Goal: Transaction & Acquisition: Purchase product/service

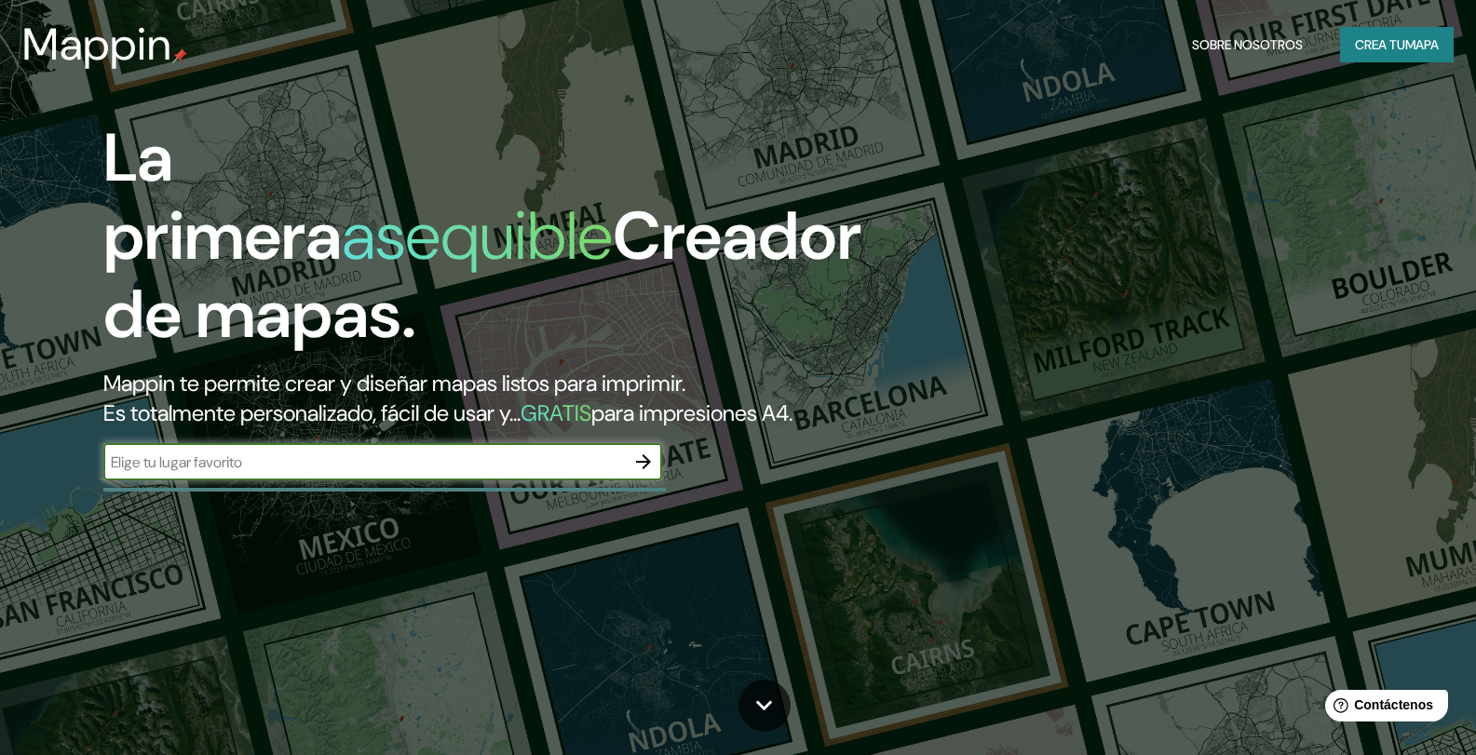
click at [1390, 47] on font "Crea tu" at bounding box center [1380, 44] width 50 height 17
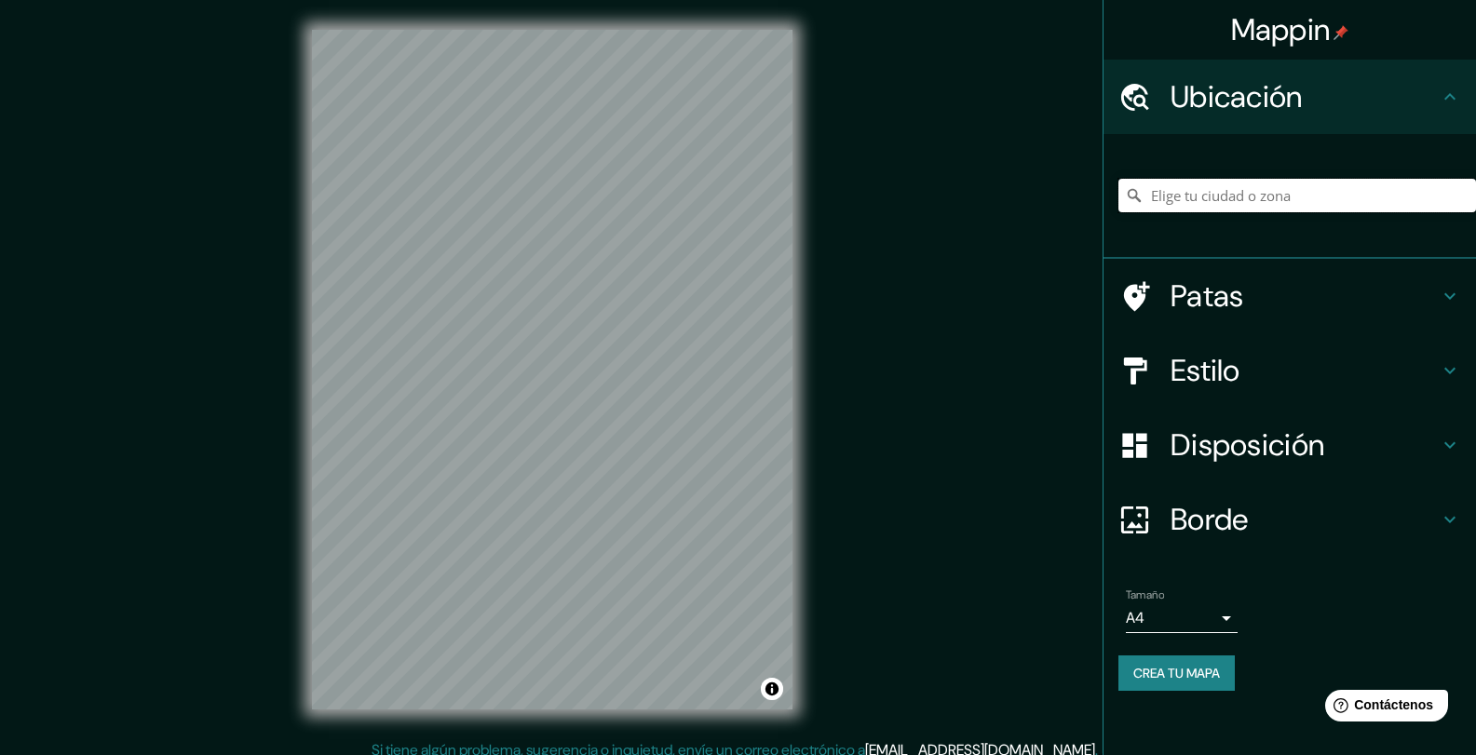
click at [1329, 198] on input "Elige tu ciudad o zona" at bounding box center [1297, 196] width 358 height 34
click at [1346, 196] on input "[PERSON_NAME], [GEOGRAPHIC_DATA], [GEOGRAPHIC_DATA]" at bounding box center [1297, 196] width 358 height 34
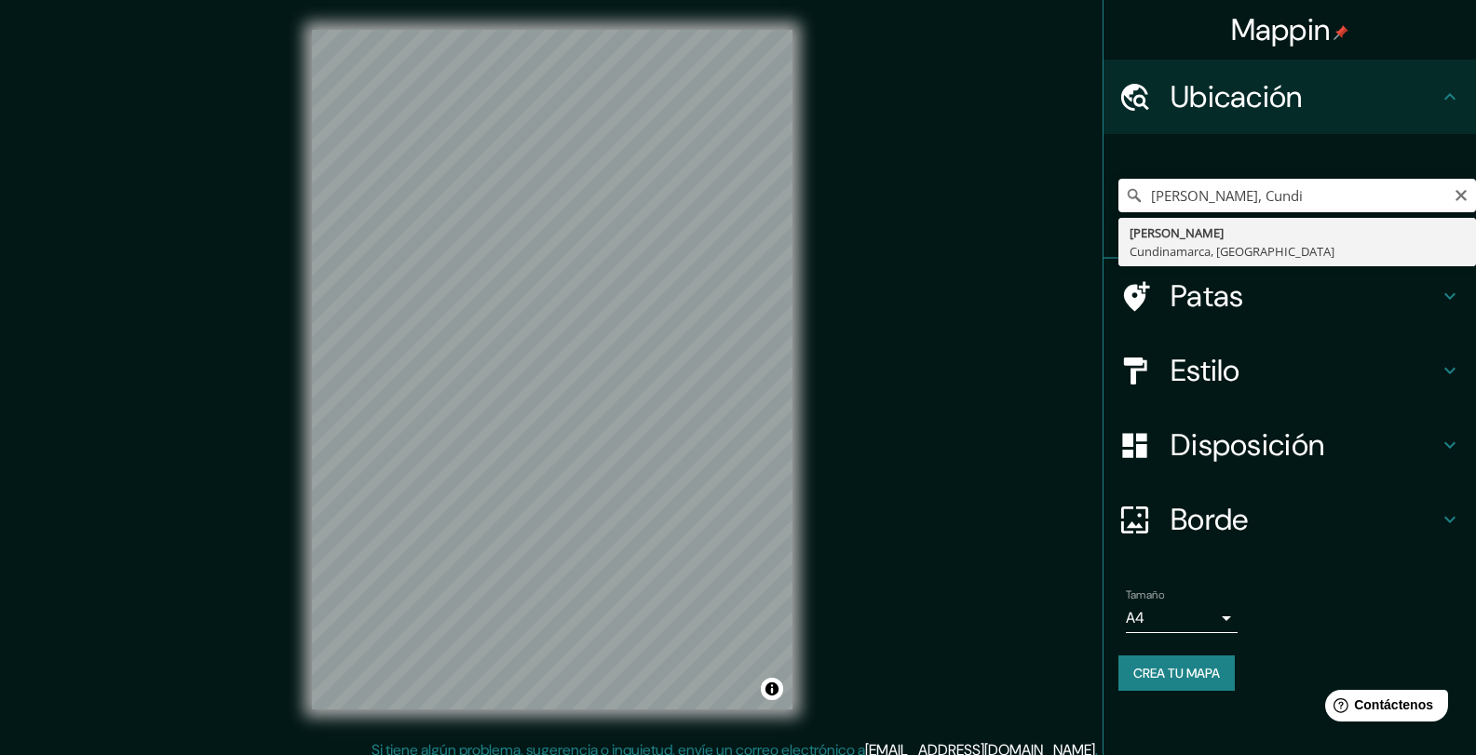
type input "[PERSON_NAME], [GEOGRAPHIC_DATA], [GEOGRAPHIC_DATA]"
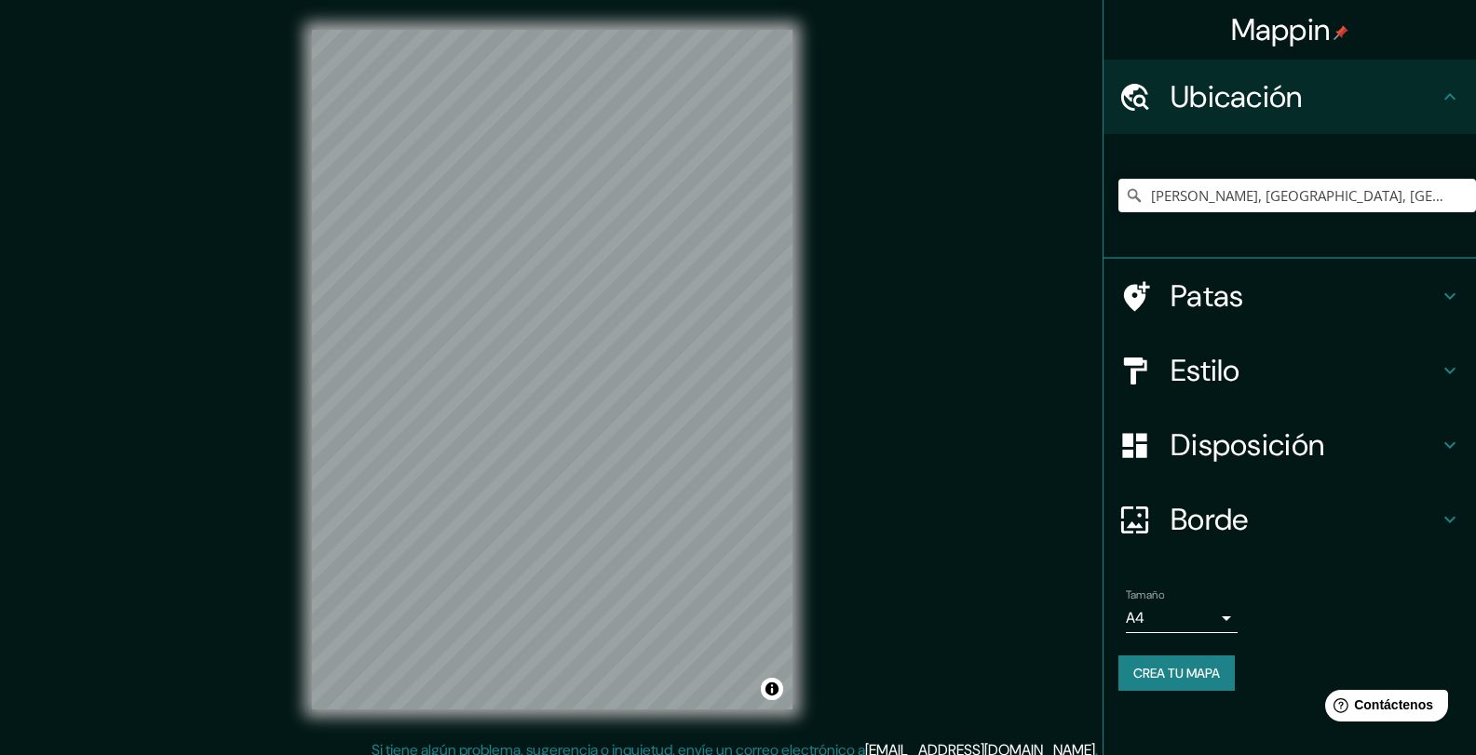
click at [1277, 285] on h4 "Patas" at bounding box center [1304, 295] width 268 height 37
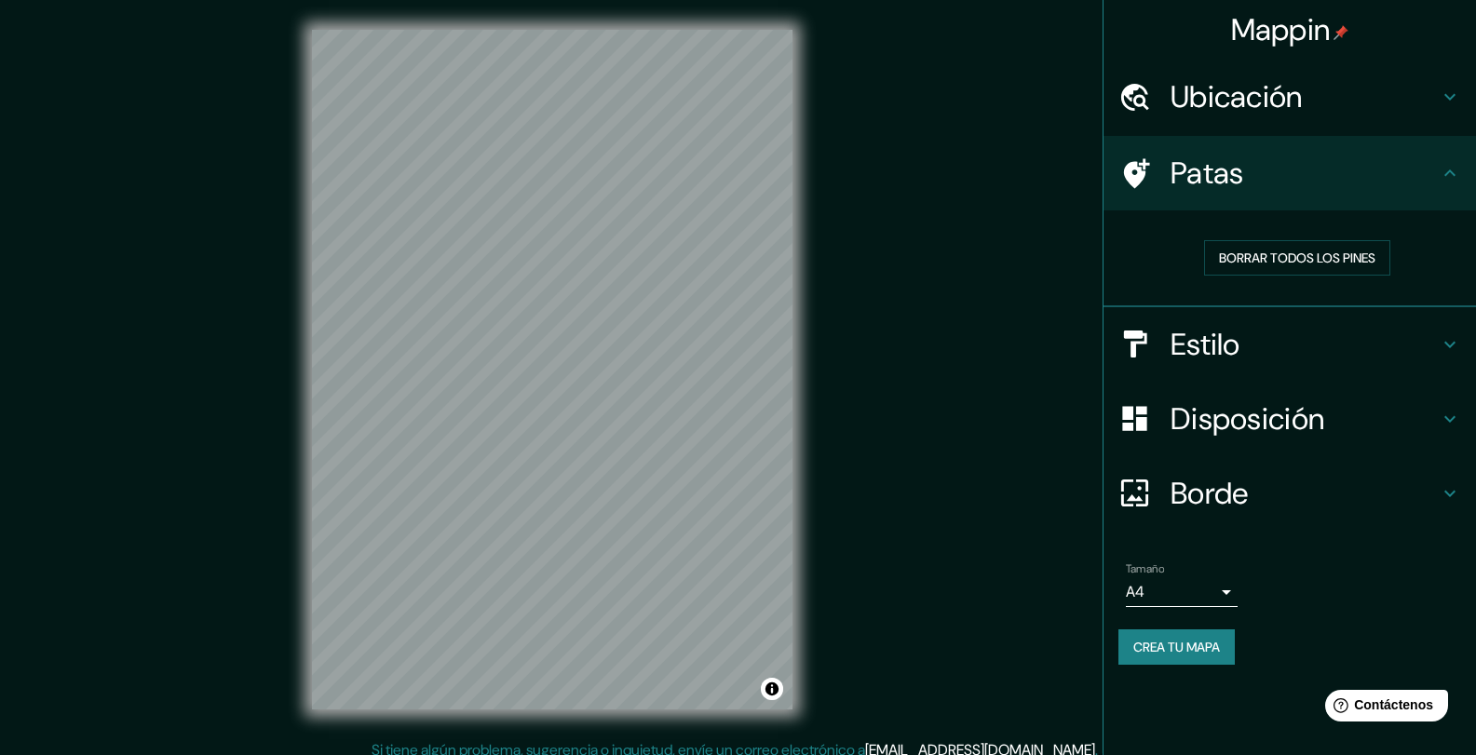
click at [1439, 174] on icon at bounding box center [1450, 173] width 22 height 22
click at [1420, 358] on h4 "Estilo" at bounding box center [1304, 344] width 268 height 37
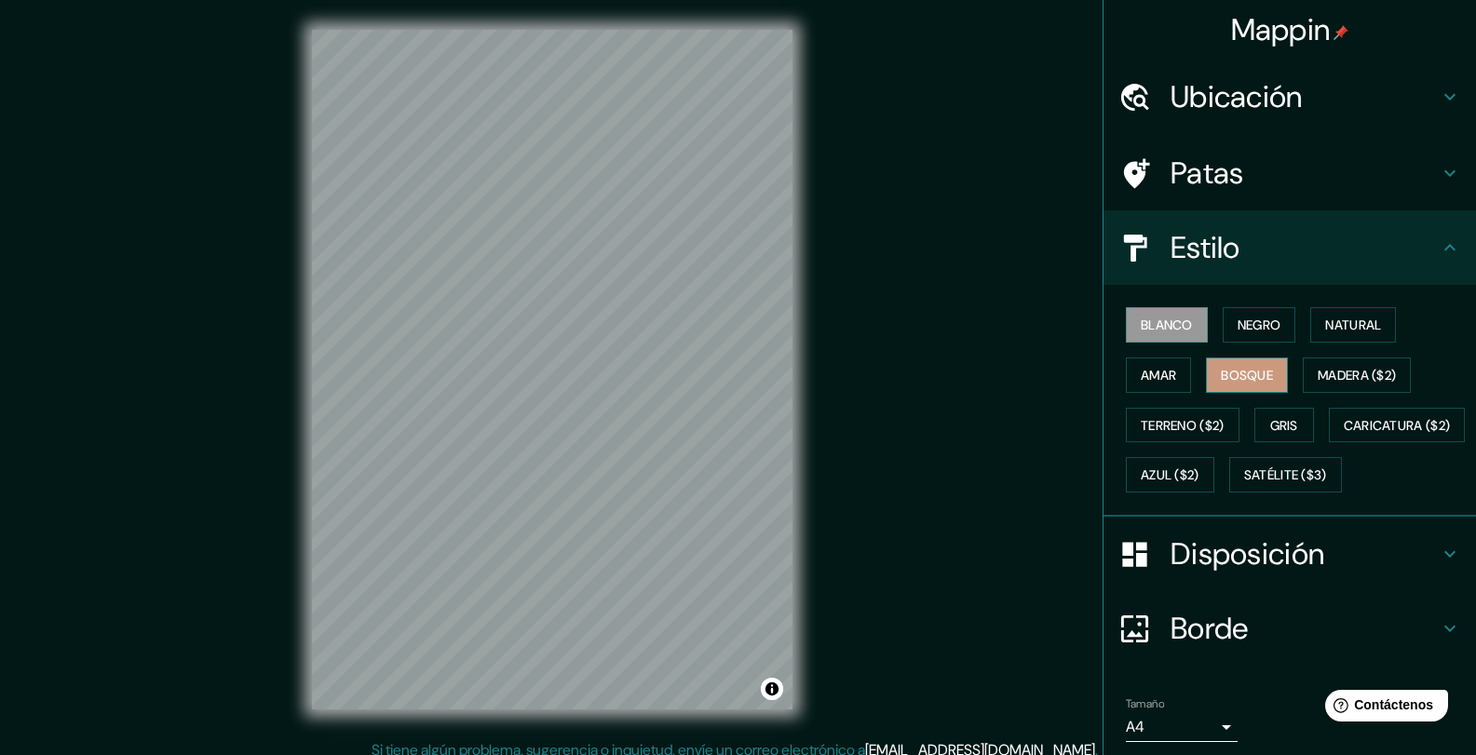
click at [1232, 385] on font "Bosque" at bounding box center [1247, 375] width 52 height 24
click at [1152, 378] on font "Amar" at bounding box center [1158, 375] width 35 height 17
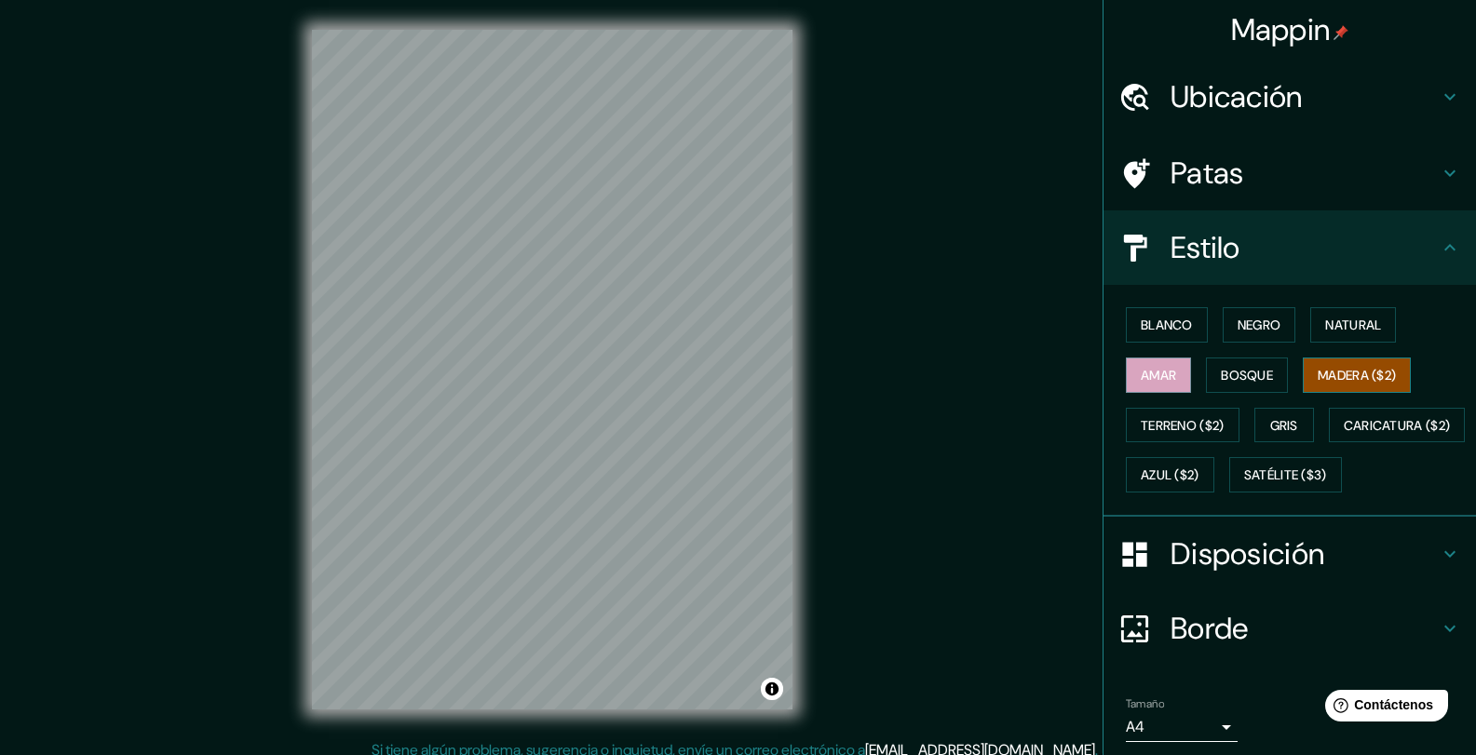
click at [1317, 370] on font "Madera ($2)" at bounding box center [1356, 375] width 78 height 17
click at [1243, 377] on font "Bosque" at bounding box center [1247, 375] width 52 height 17
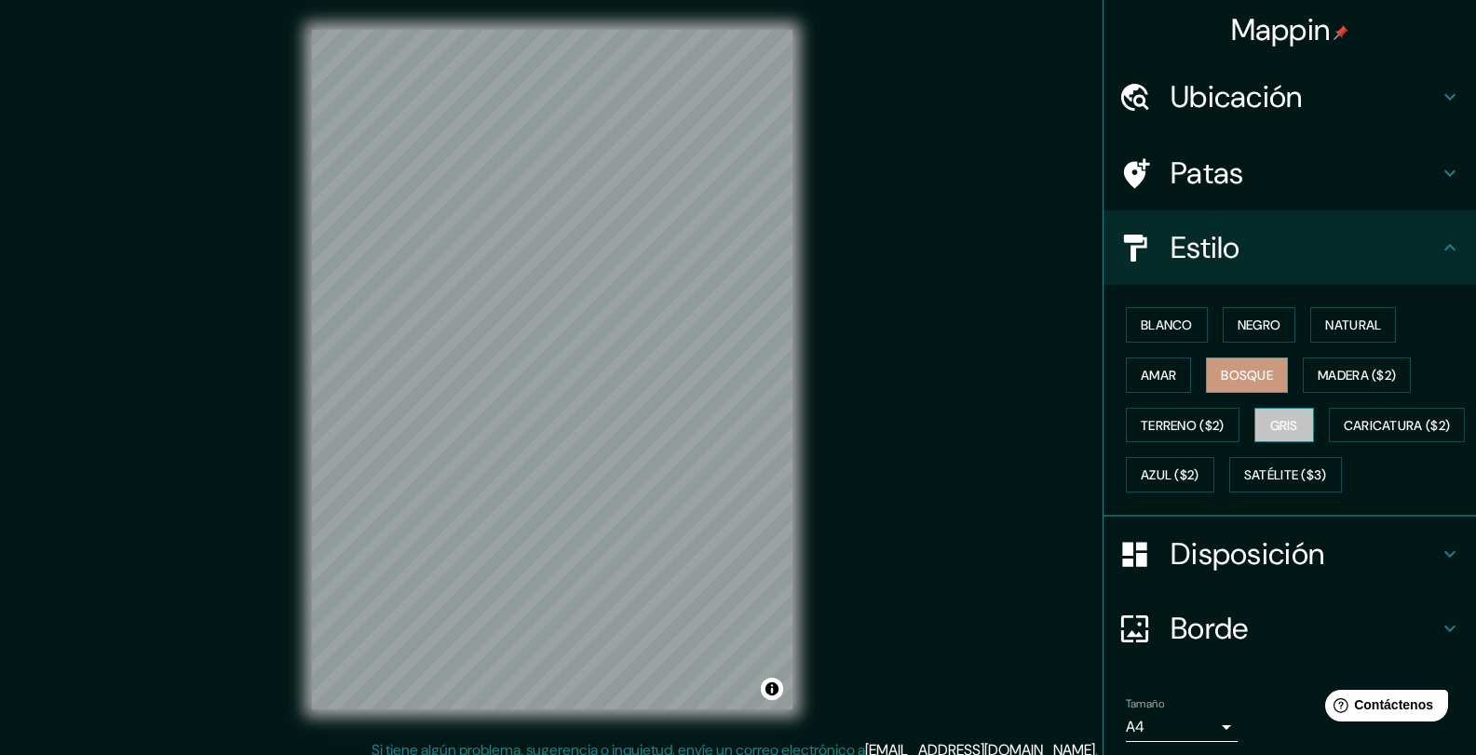
click at [1277, 433] on font "Gris" at bounding box center [1284, 425] width 28 height 24
drag, startPoint x: 1338, startPoint y: 331, endPoint x: 1329, endPoint y: 330, distance: 9.4
click at [1338, 330] on font "Natural" at bounding box center [1353, 325] width 56 height 17
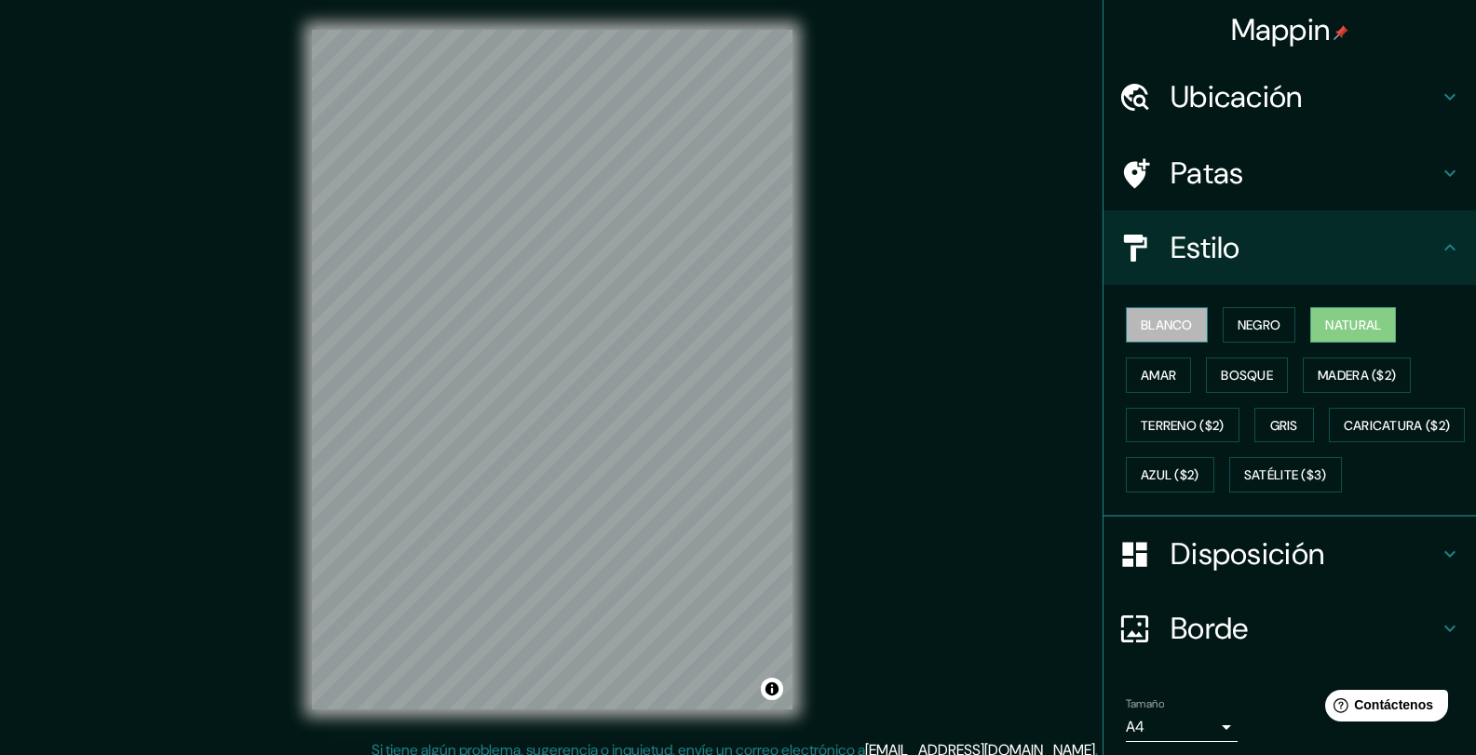
click at [1164, 319] on font "Blanco" at bounding box center [1167, 325] width 52 height 17
click at [1356, 331] on font "Natural" at bounding box center [1353, 325] width 56 height 17
click at [1264, 331] on font "Negro" at bounding box center [1259, 325] width 44 height 17
click at [1169, 323] on font "Blanco" at bounding box center [1167, 325] width 52 height 17
click at [1158, 373] on font "Amar" at bounding box center [1158, 375] width 35 height 17
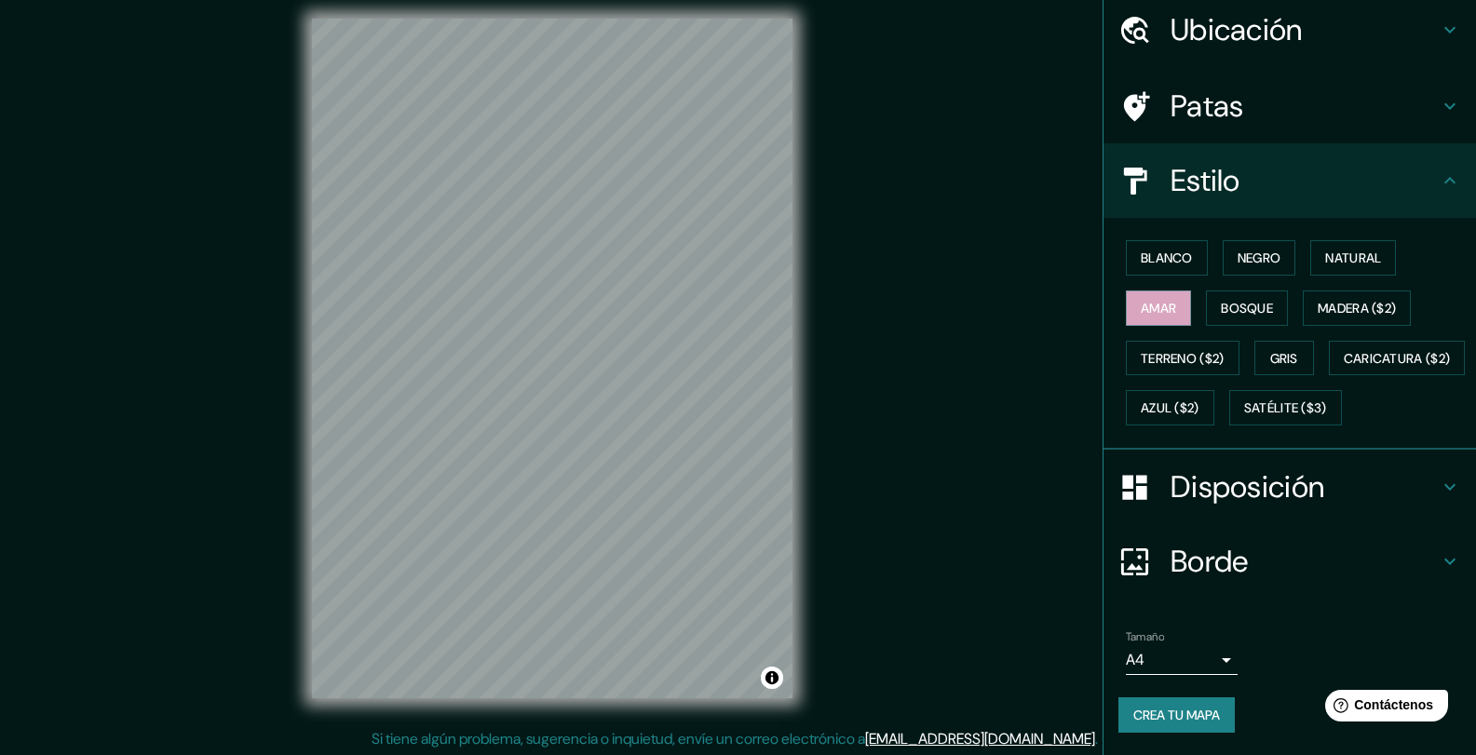
scroll to position [14, 0]
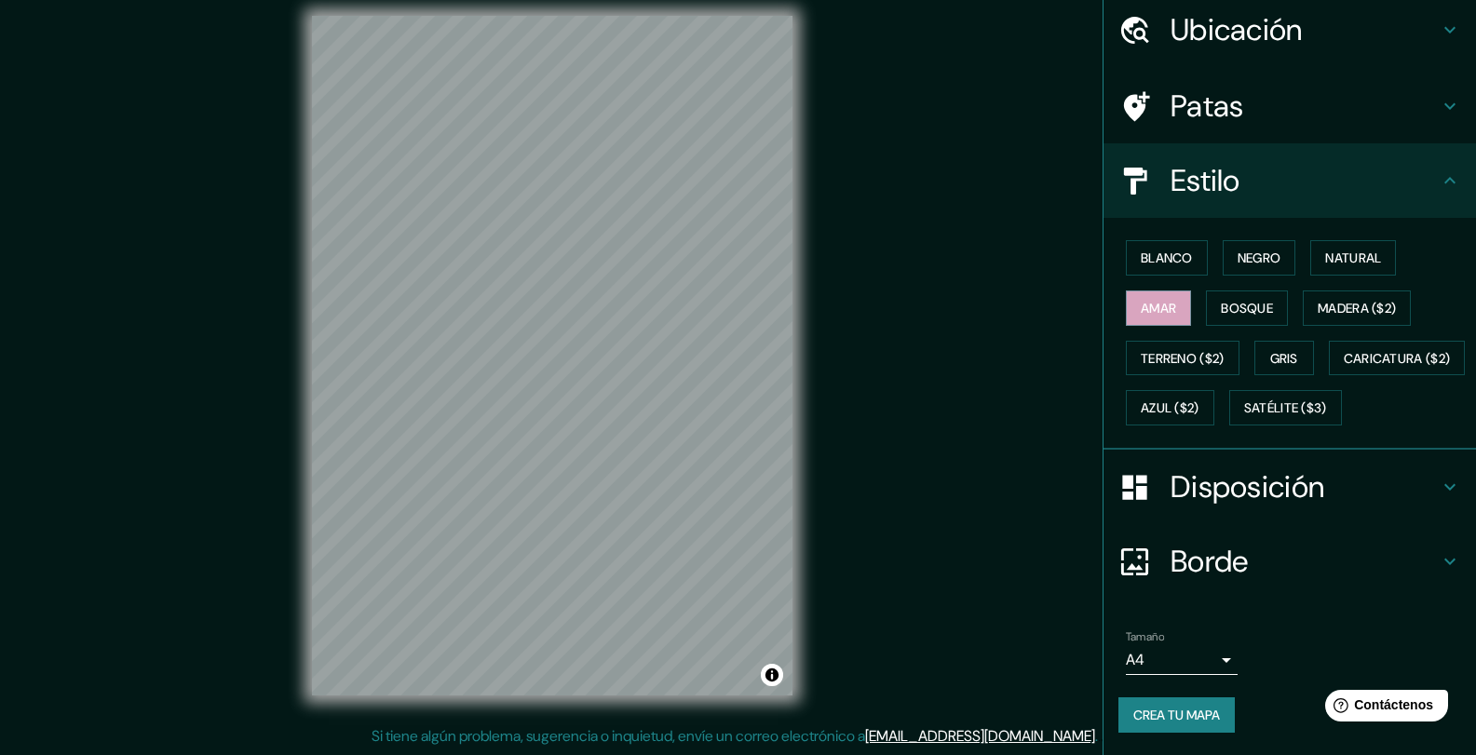
click at [1352, 491] on h4 "Disposición" at bounding box center [1304, 486] width 268 height 37
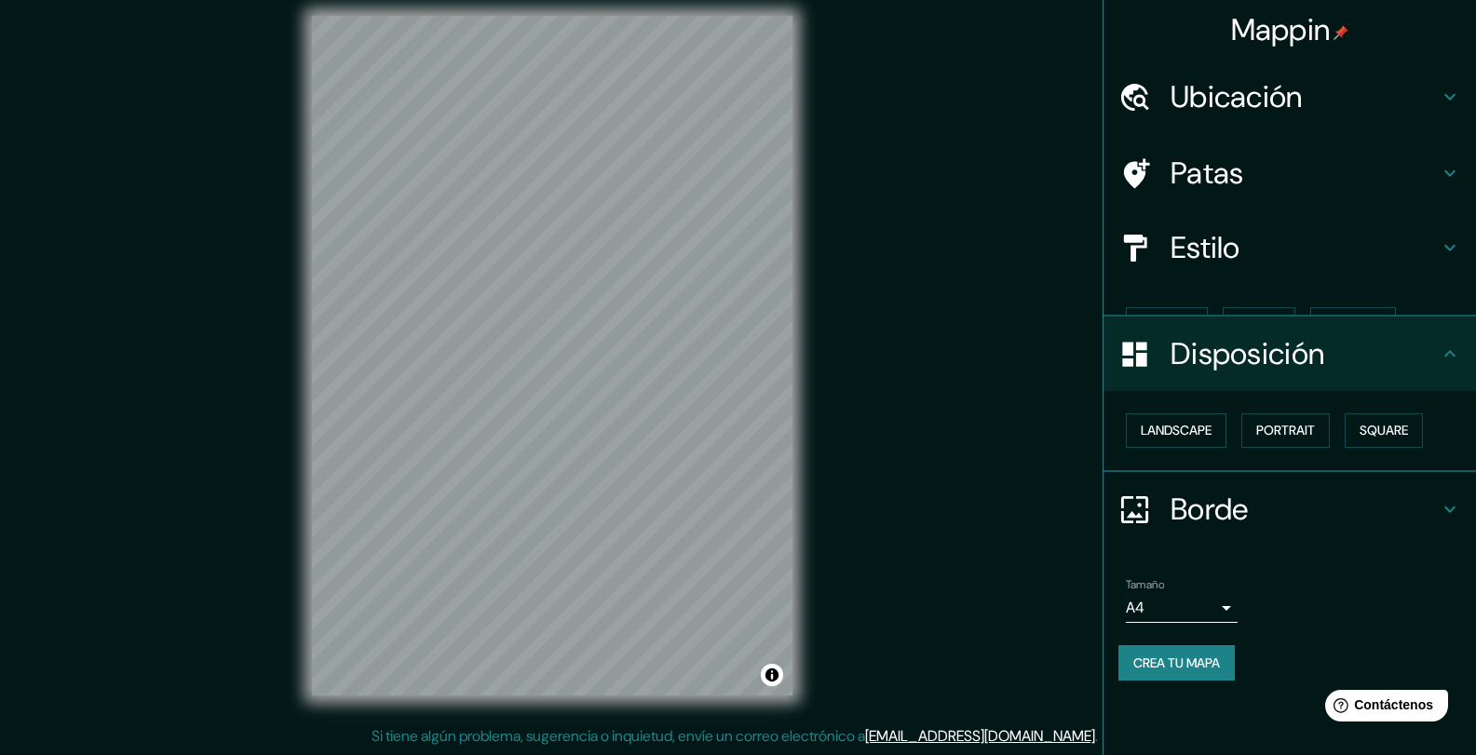
scroll to position [0, 0]
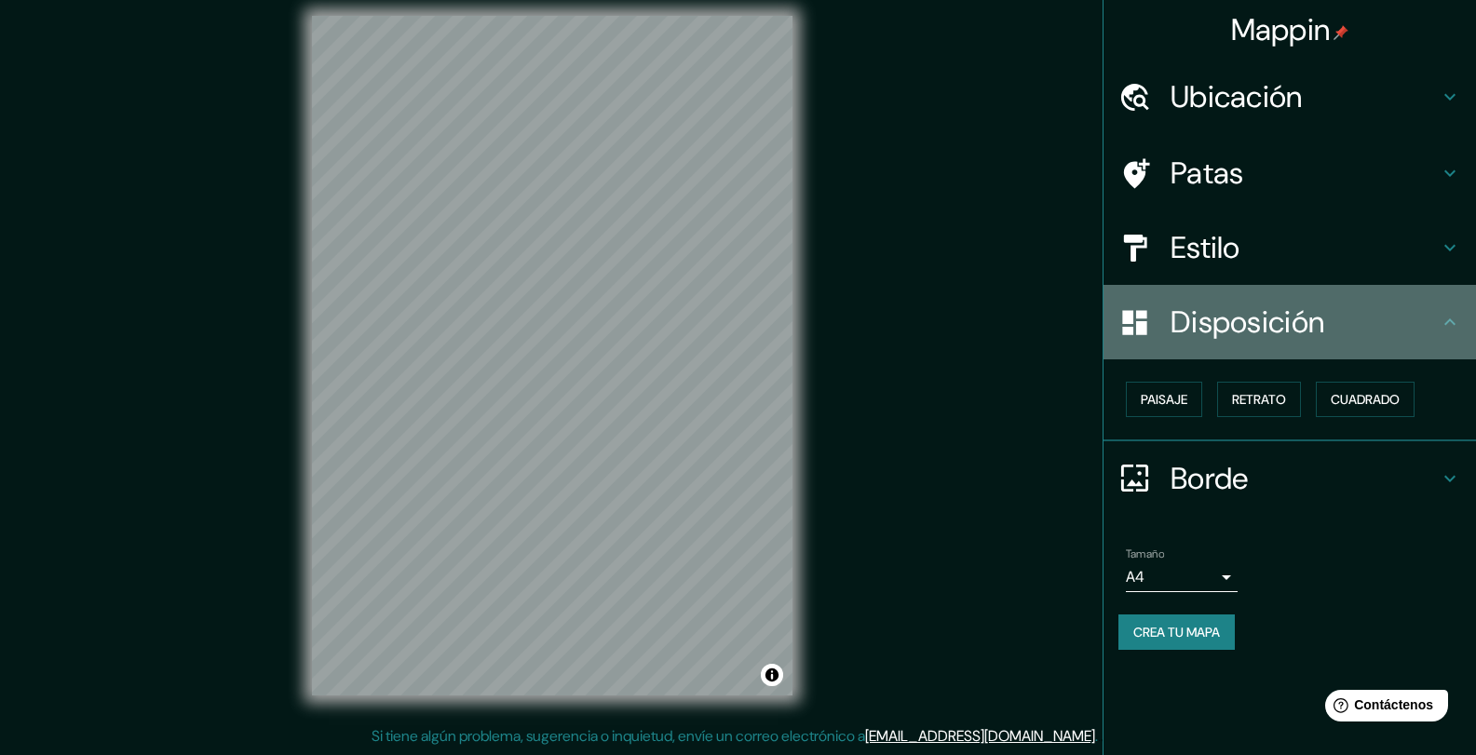
click at [1401, 329] on h4 "Disposición" at bounding box center [1304, 322] width 268 height 37
